Goal: Check status

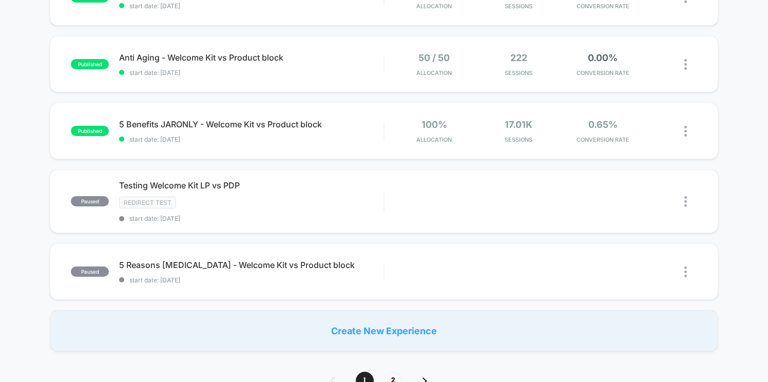
scroll to position [642, 0]
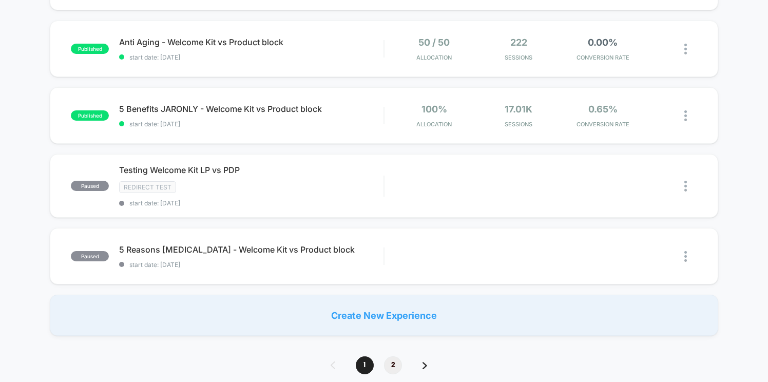
click at [396, 356] on span "2" at bounding box center [393, 365] width 18 height 18
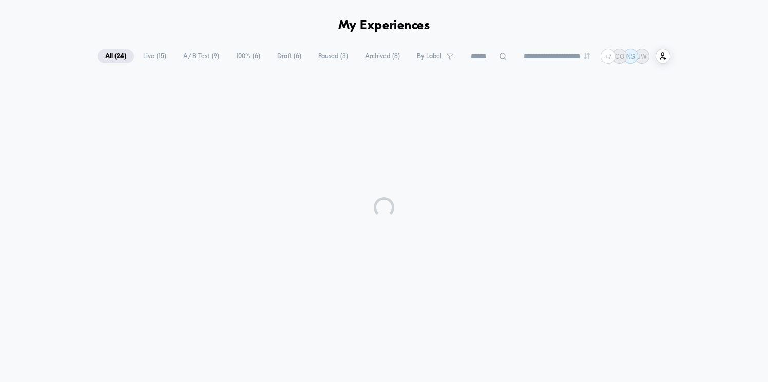
scroll to position [0, 0]
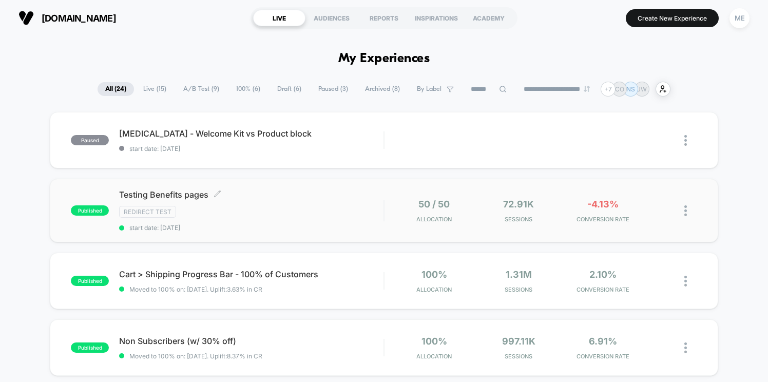
click at [301, 209] on div "Redirect Test" at bounding box center [251, 212] width 264 height 12
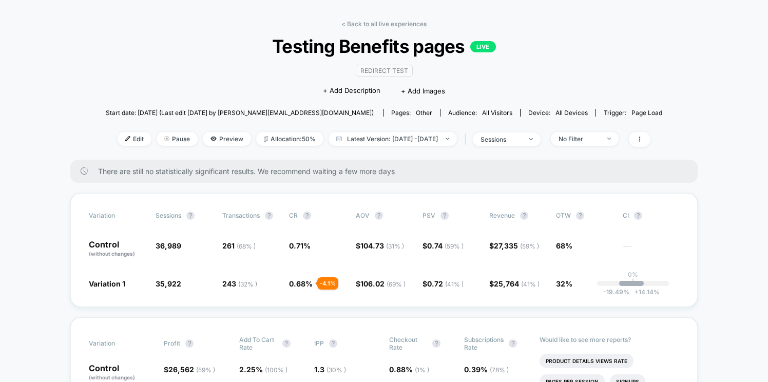
scroll to position [31, 0]
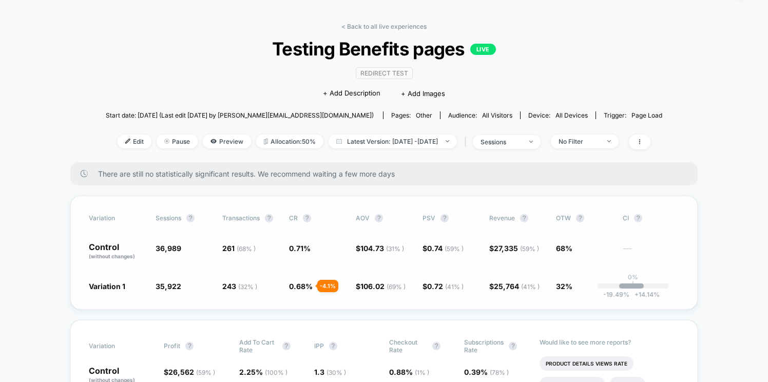
click at [641, 283] on div "-19.49 % + 14.14 %" at bounding box center [631, 285] width 25 height 5
click at [633, 286] on div "-19.49 % + 14.14 %" at bounding box center [631, 285] width 25 height 5
click at [628, 287] on div "-19.49 % + 14.14 %" at bounding box center [631, 285] width 25 height 5
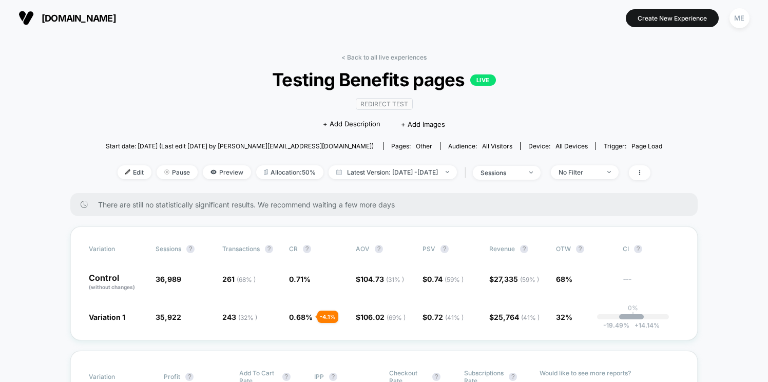
scroll to position [0, 0]
